Goal: Find specific page/section: Find specific page/section

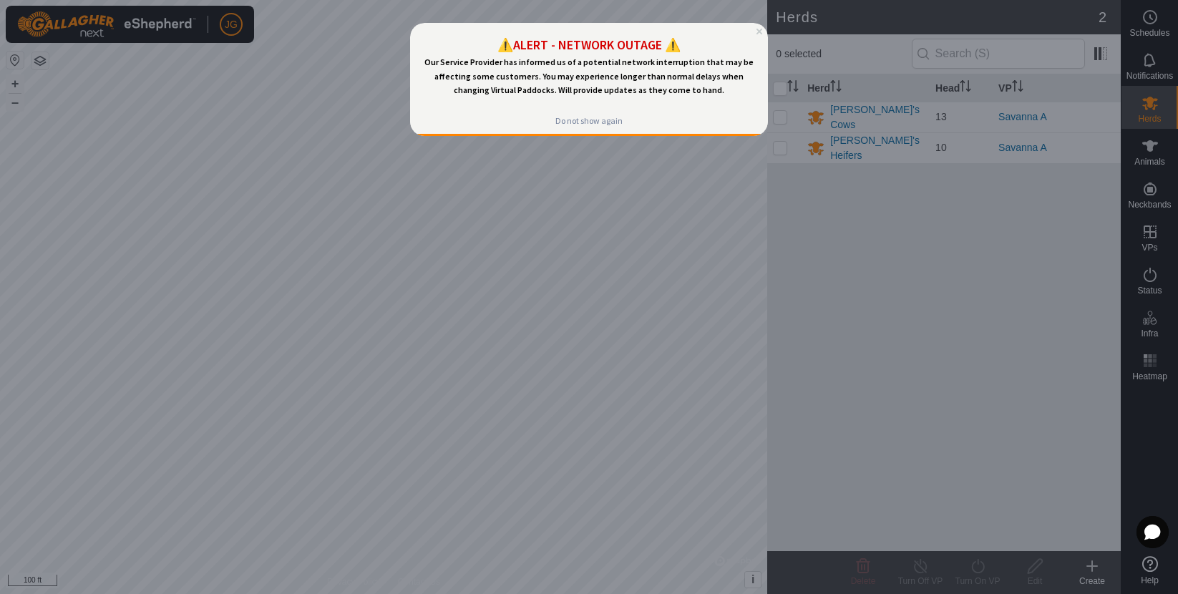
click at [435, 306] on div at bounding box center [589, 297] width 1178 height 594
click at [455, 344] on div at bounding box center [589, 297] width 1178 height 594
click at [759, 33] on icon "Close Preview" at bounding box center [760, 32] width 6 height 6
